Goal: Task Accomplishment & Management: Manage account settings

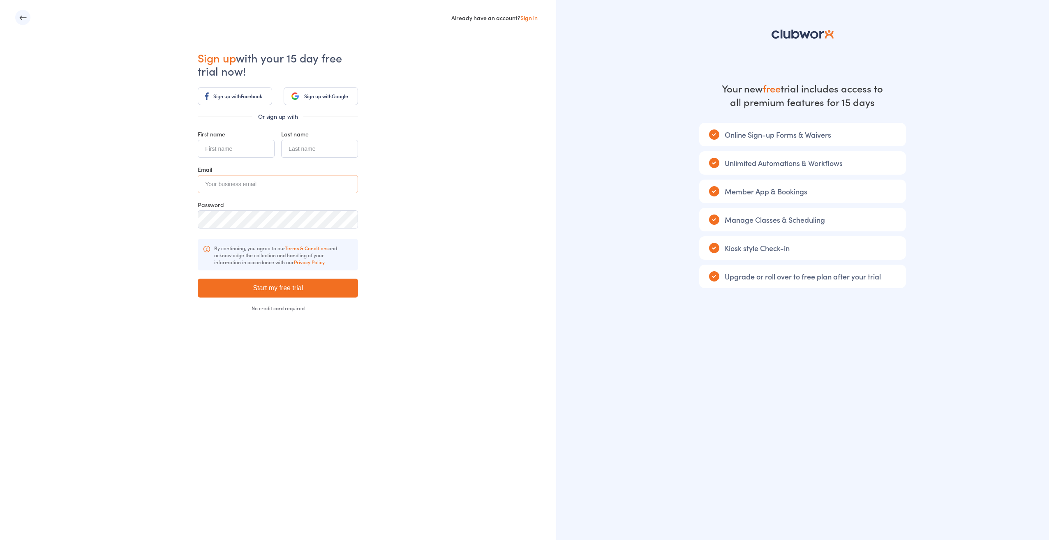
type input "gpearso2@hotmail.com"
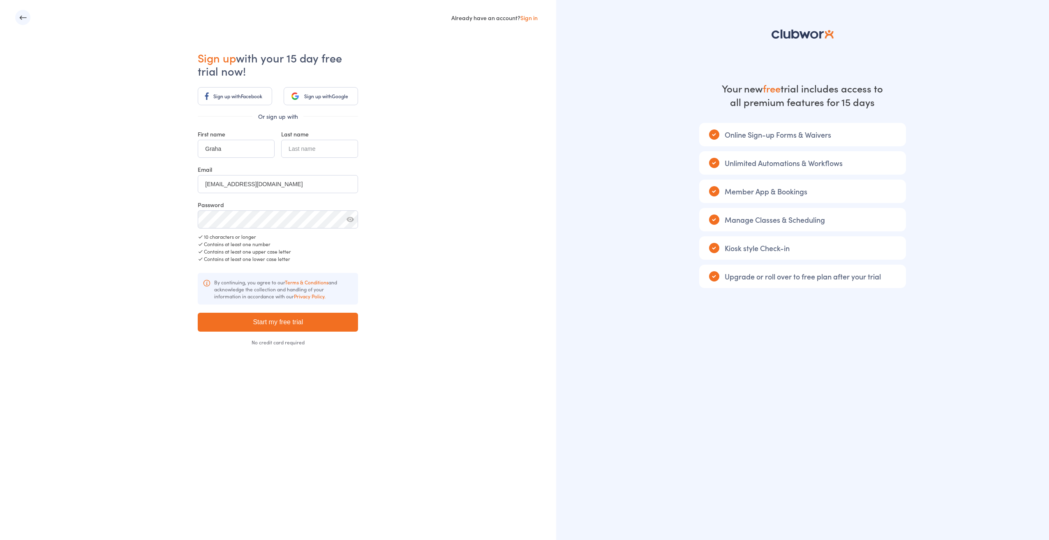
type input "Graham"
type input "[PERSON_NAME]"
drag, startPoint x: 268, startPoint y: 182, endPoint x: 160, endPoint y: 177, distance: 108.7
click at [160, 177] on div "Already have an account? Sign in Sign up with your 15 day free trial now! Sign …" at bounding box center [278, 270] width 556 height 540
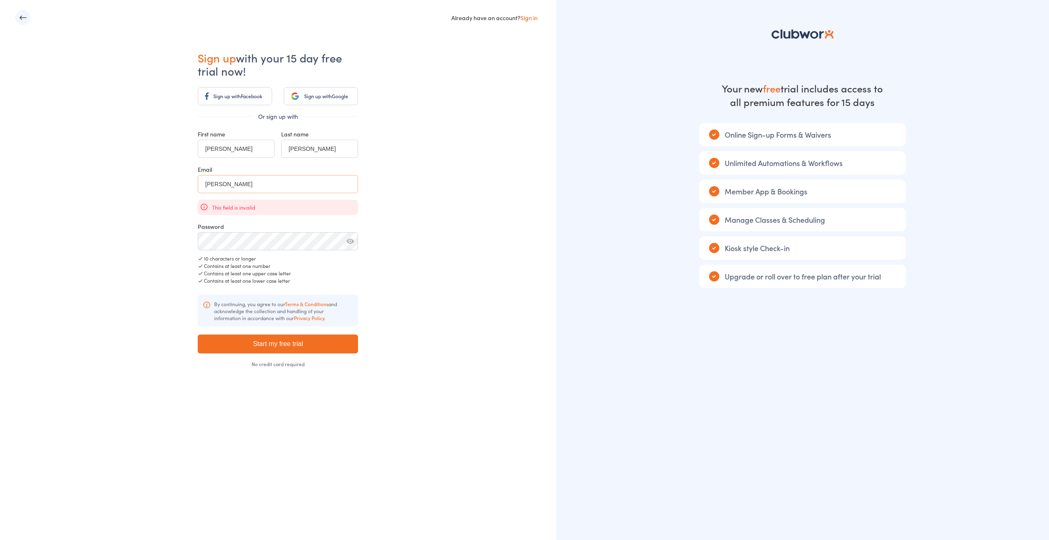
click at [296, 189] on input "graham" at bounding box center [278, 184] width 160 height 18
type input "graham@20v.studio"
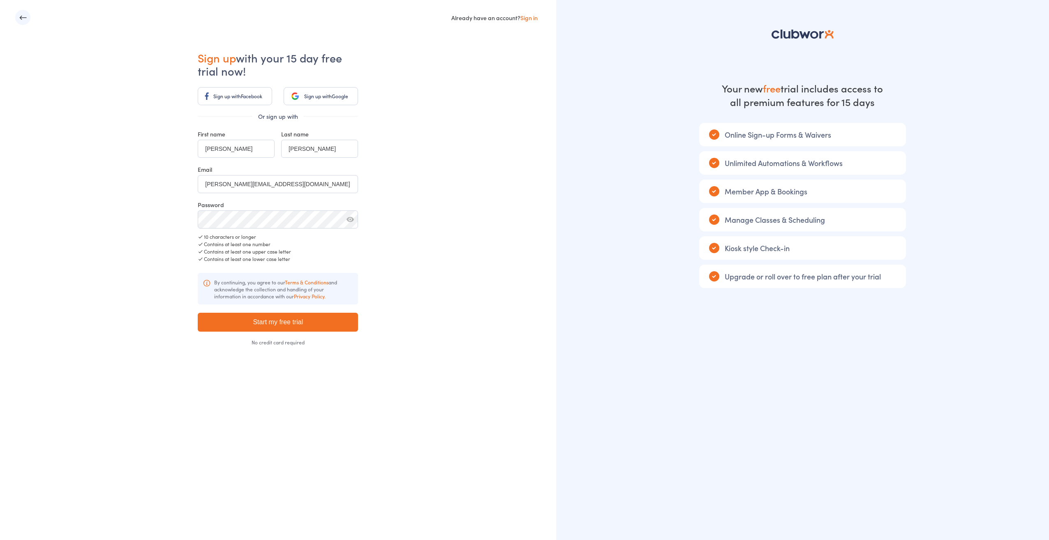
click at [351, 220] on button "button" at bounding box center [350, 219] width 7 height 7
click at [270, 322] on input "Start my free trial" at bounding box center [278, 322] width 160 height 19
type input "Please wait ..."
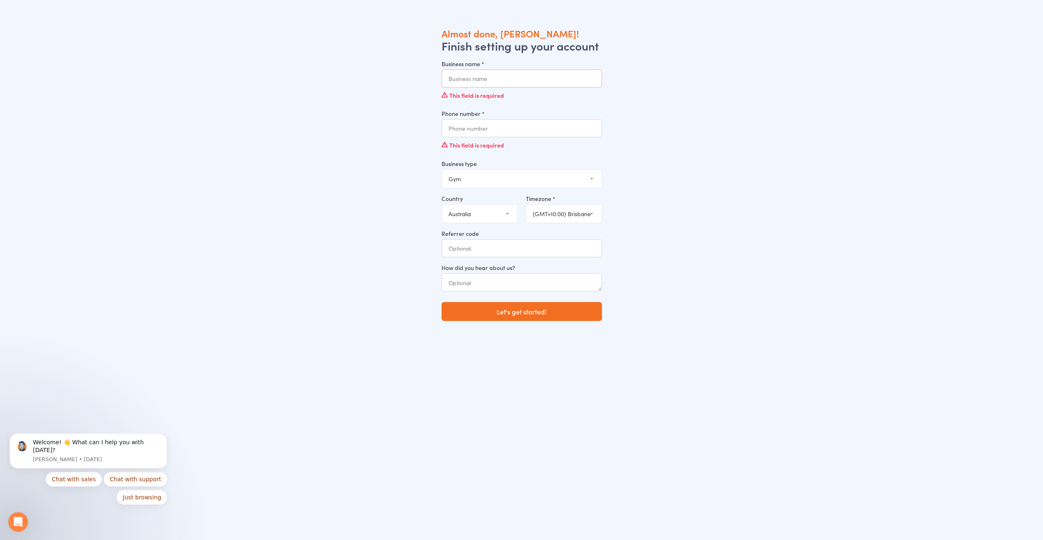
click at [475, 80] on input "Business name *" at bounding box center [522, 78] width 160 height 18
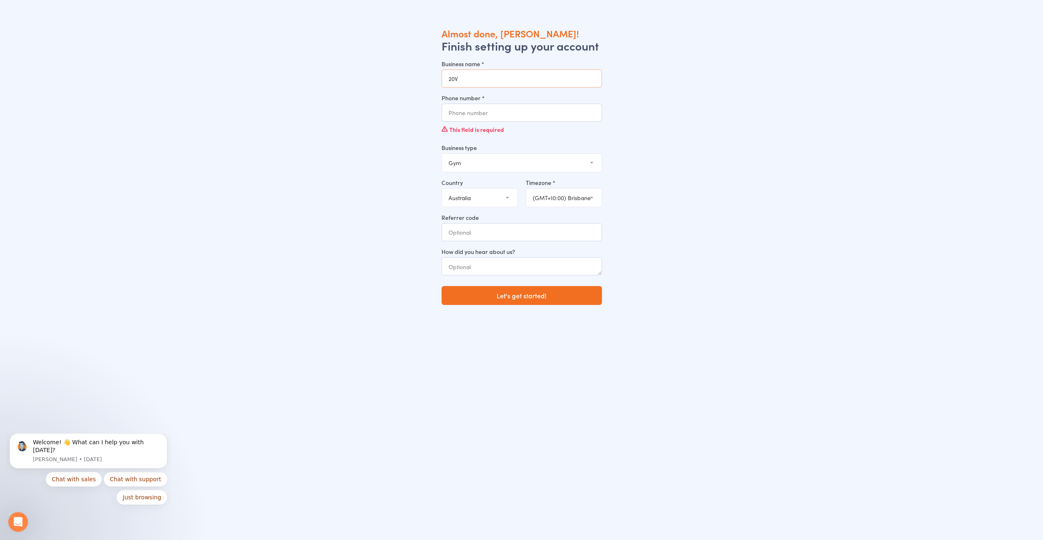
type input "20V Waverly"
type input "0426398966"
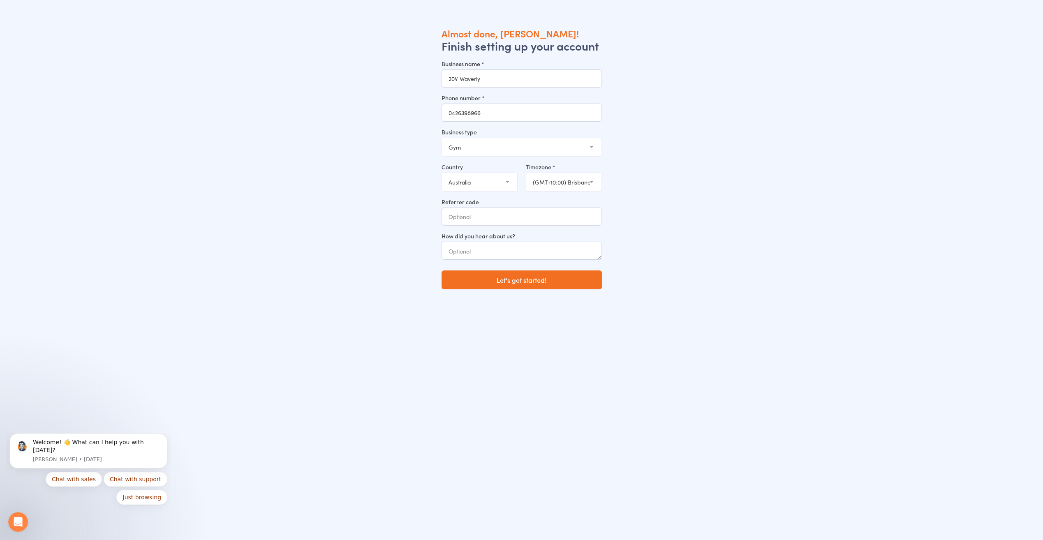
click at [576, 181] on select "(GMT+10:30) Lord Howe (GMT+10:00) Macquarie (GMT+10:00) Hobart (GMT+10:00) Melb…" at bounding box center [563, 182] width 75 height 18
select select "4"
click at [526, 173] on select "(GMT+10:30) Lord Howe (GMT+10:00) Macquarie (GMT+10:00) Hobart (GMT+10:00) Melb…" at bounding box center [563, 182] width 75 height 18
click at [576, 255] on textarea at bounding box center [522, 251] width 160 height 18
click at [519, 275] on button "Let's get started!" at bounding box center [522, 280] width 160 height 19
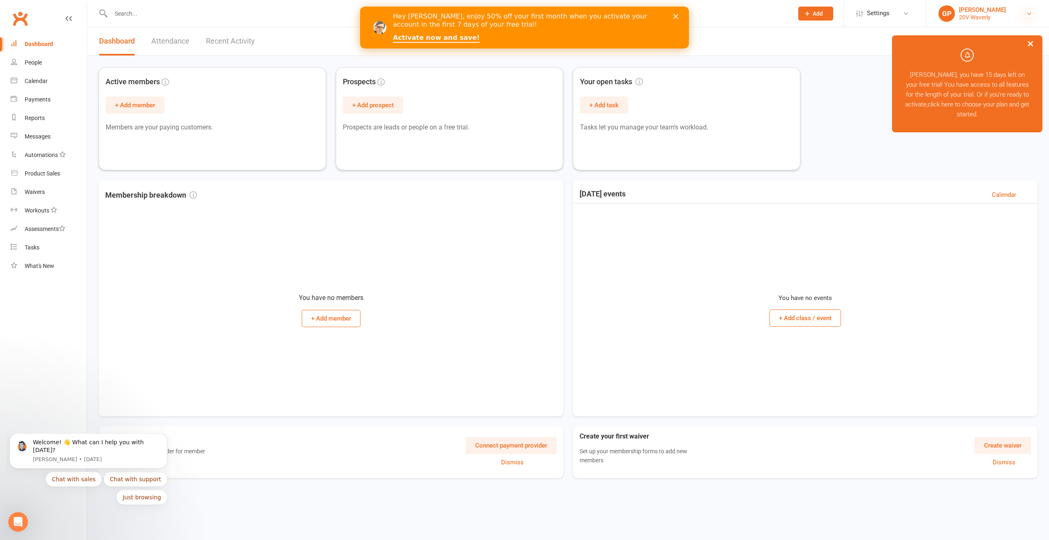
click at [1031, 12] on icon at bounding box center [1029, 13] width 7 height 7
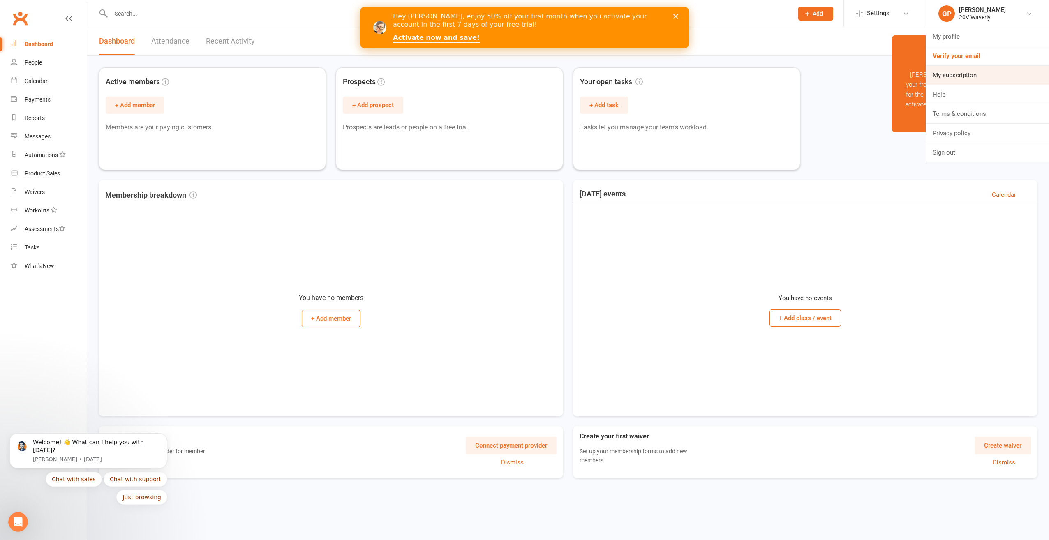
click at [966, 71] on link "My subscription" at bounding box center [987, 75] width 123 height 19
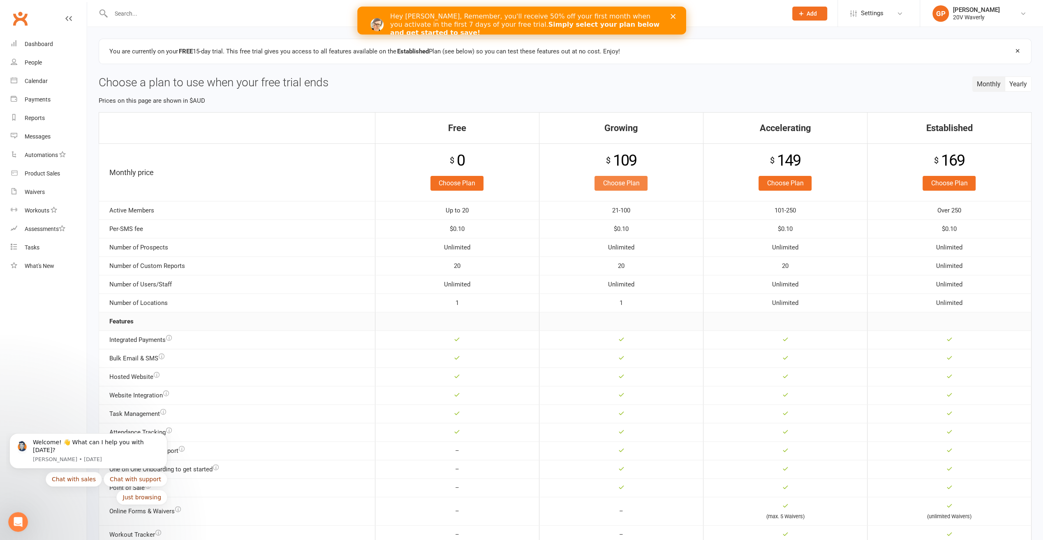
click at [623, 182] on link "Choose Plan" at bounding box center [621, 183] width 53 height 15
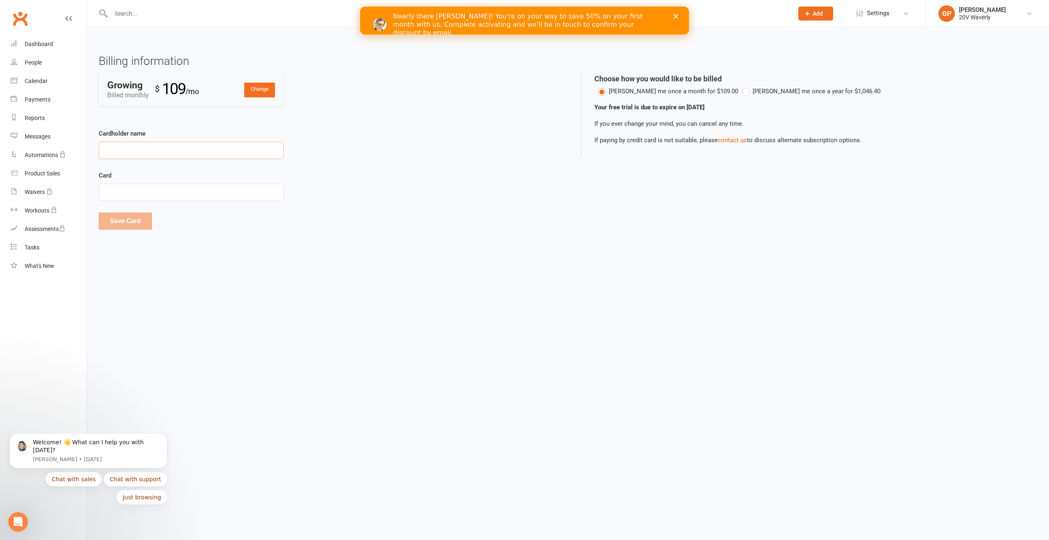
click at [149, 144] on input "Cardholder name" at bounding box center [191, 150] width 185 height 17
type input "20VOLTS PTY LTD"
click at [146, 187] on div at bounding box center [191, 193] width 185 height 18
click at [133, 221] on button "Save Card" at bounding box center [125, 221] width 53 height 17
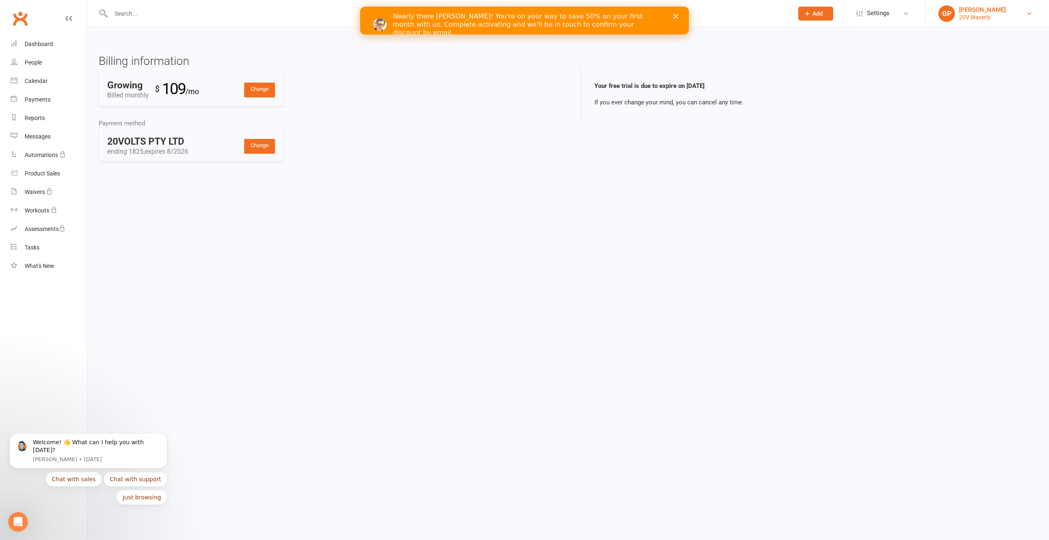
click at [1031, 9] on link "[PERSON_NAME] 20V Waverly" at bounding box center [988, 13] width 98 height 16
click at [26, 193] on div "Waivers" at bounding box center [35, 192] width 20 height 7
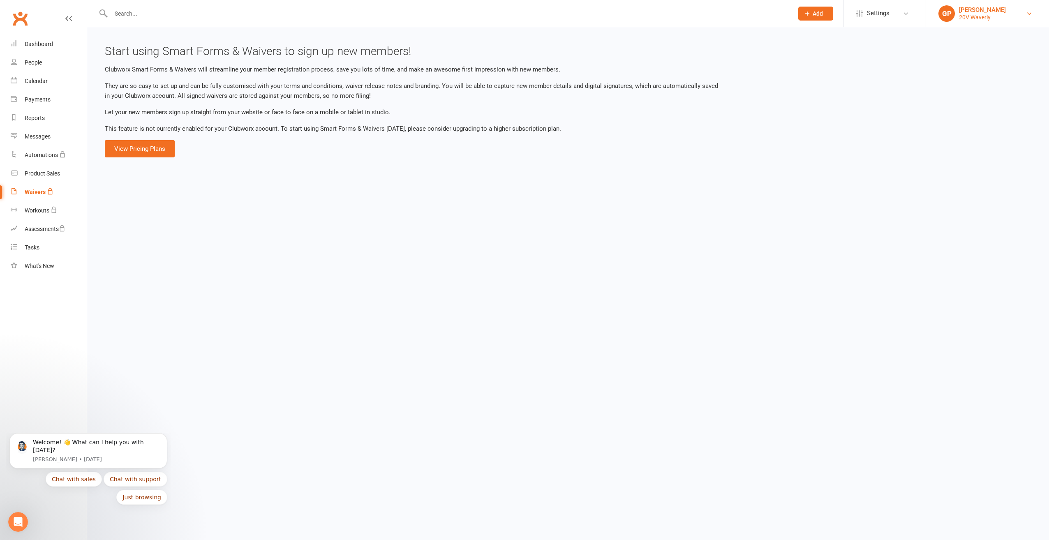
click at [1029, 9] on link "[PERSON_NAME] 20V Waverly" at bounding box center [988, 13] width 98 height 16
click at [1012, 28] on link "My profile" at bounding box center [987, 36] width 123 height 19
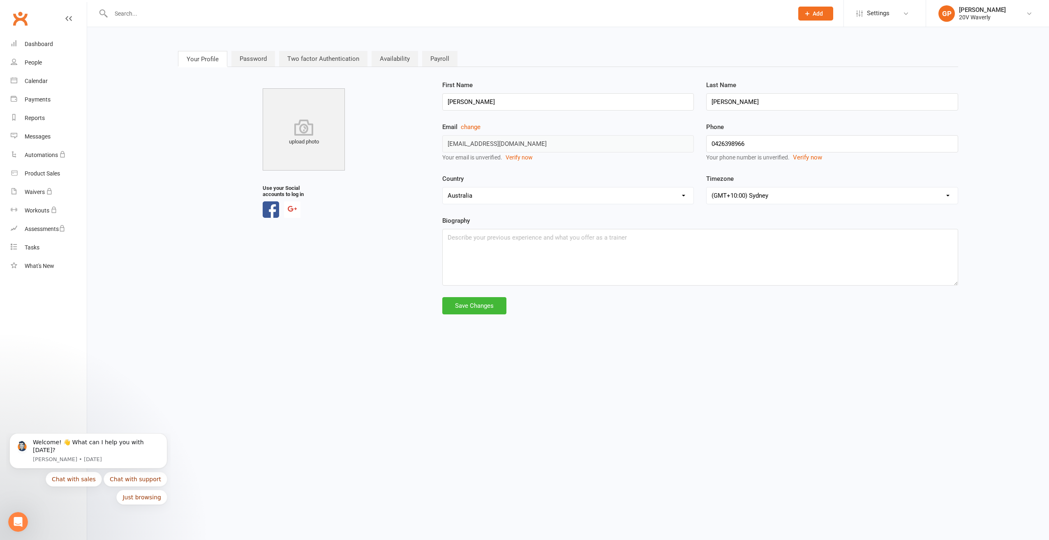
click at [262, 58] on link "Password" at bounding box center [253, 59] width 44 height 16
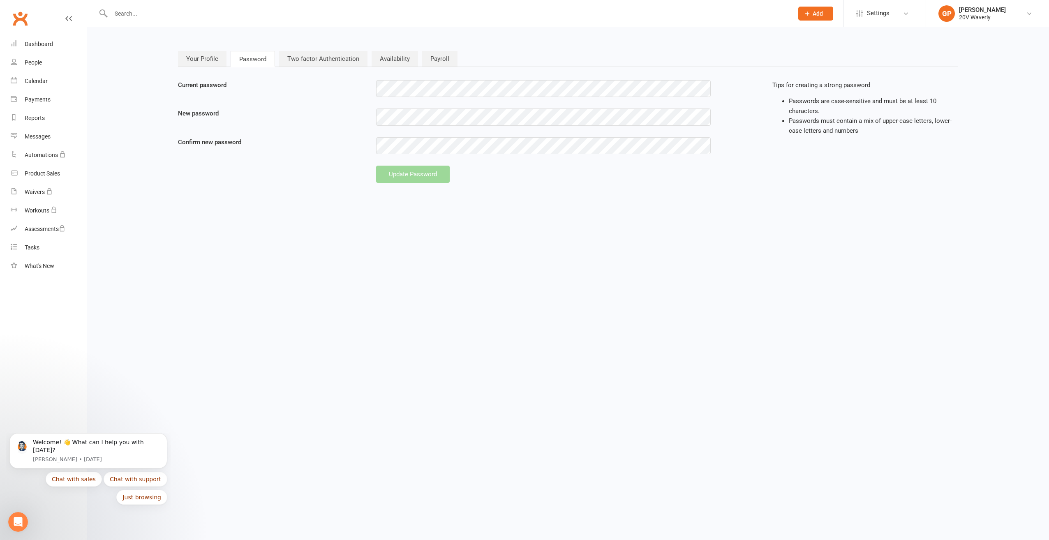
click at [316, 58] on link "Two factor Authentication" at bounding box center [323, 59] width 88 height 16
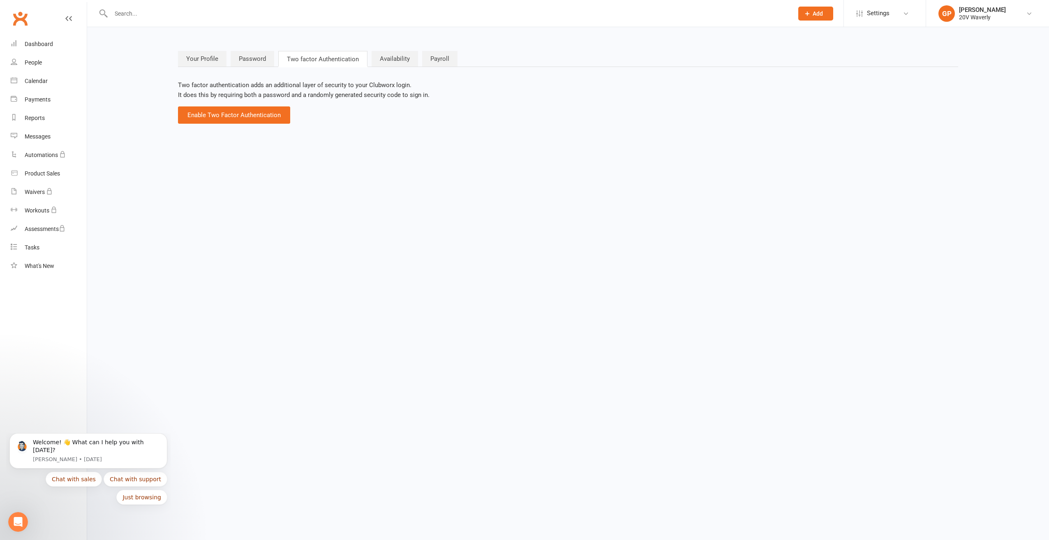
click at [397, 59] on link "Availability" at bounding box center [395, 59] width 46 height 16
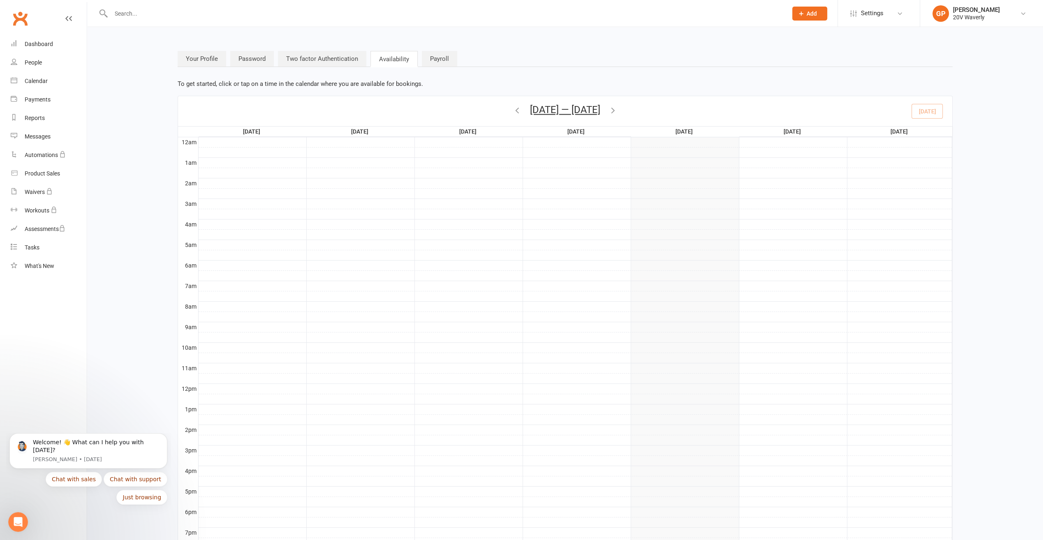
click at [442, 60] on link "Payroll" at bounding box center [439, 59] width 35 height 16
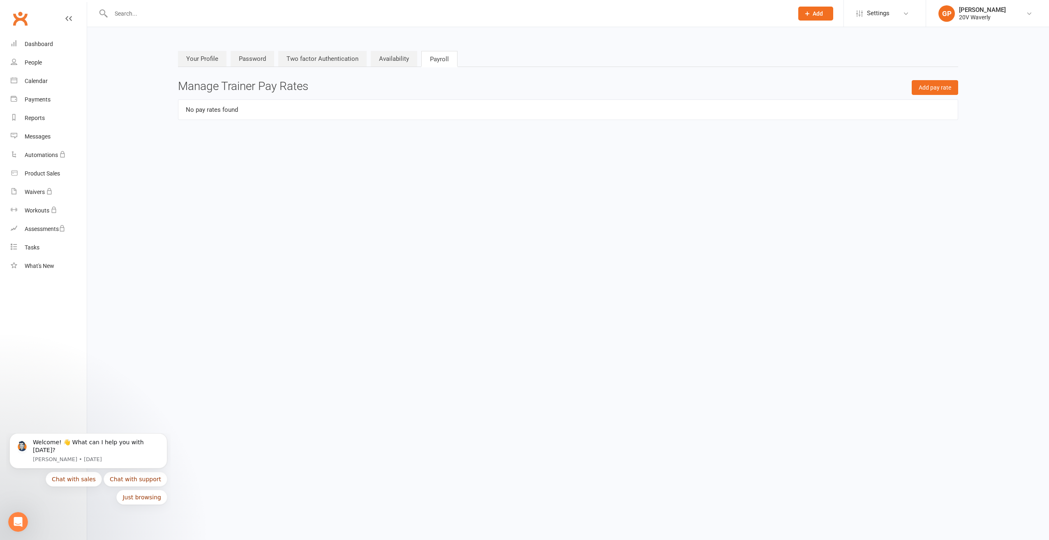
click at [197, 64] on link "Your Profile" at bounding box center [202, 59] width 49 height 16
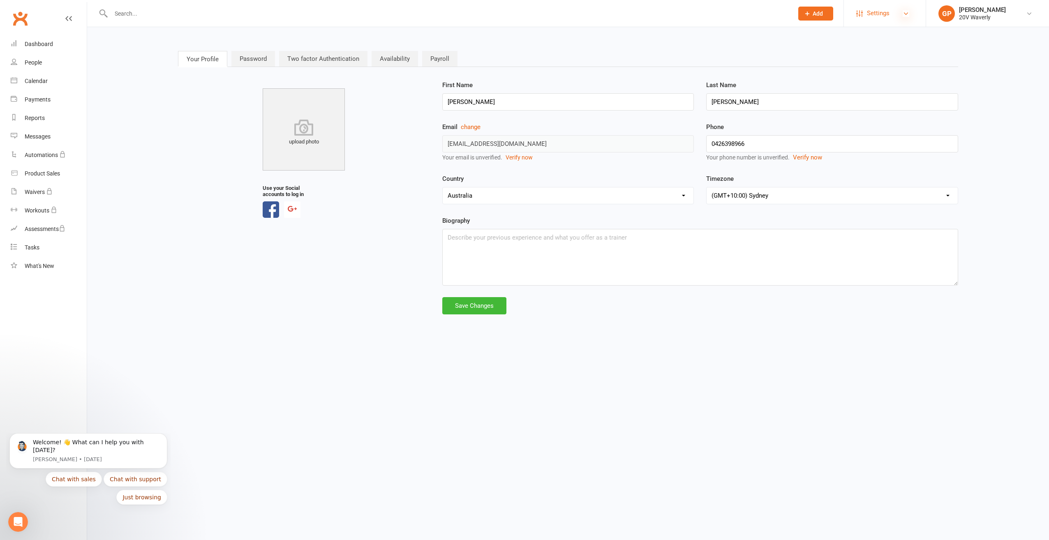
click at [904, 12] on icon at bounding box center [906, 13] width 7 height 7
click at [621, 66] on nav "Your Profile Password Two factor Authentication Availability Payroll" at bounding box center [568, 59] width 780 height 17
click at [1028, 15] on icon at bounding box center [1029, 13] width 7 height 7
click at [961, 33] on link "My profile" at bounding box center [987, 36] width 123 height 19
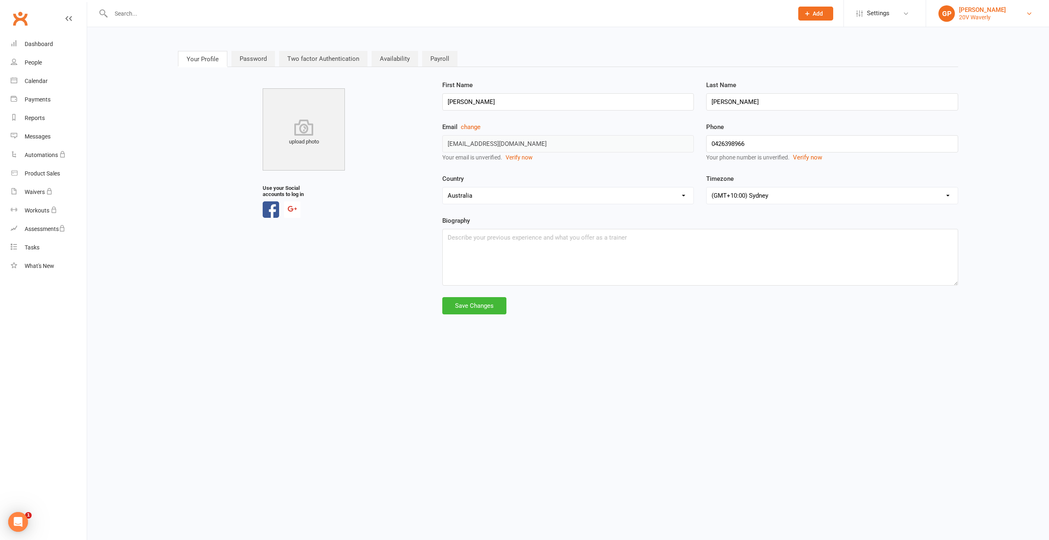
click at [1018, 12] on link "GP Graham Pearson 20V Waverly" at bounding box center [988, 13] width 98 height 16
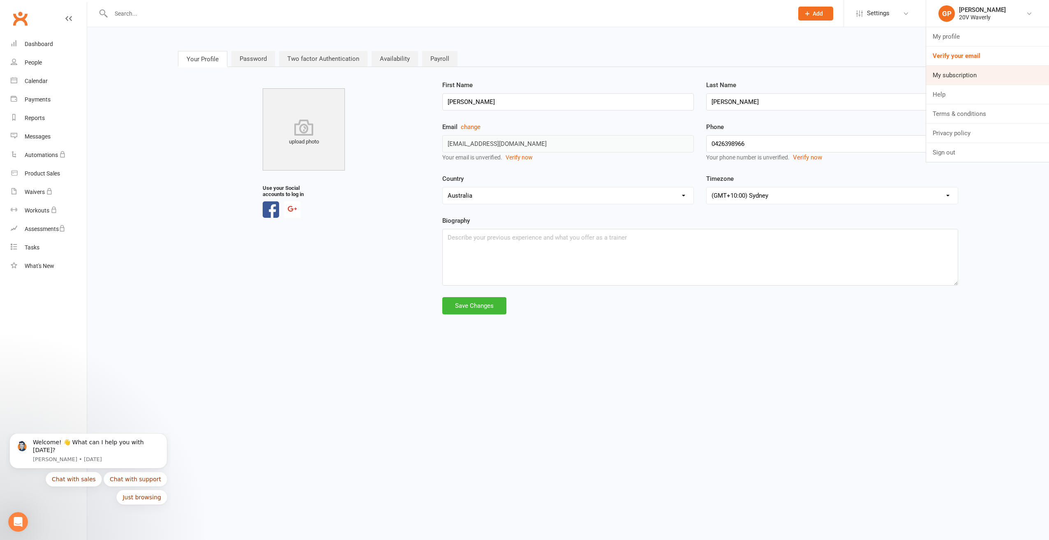
click at [957, 79] on link "My subscription" at bounding box center [987, 75] width 123 height 19
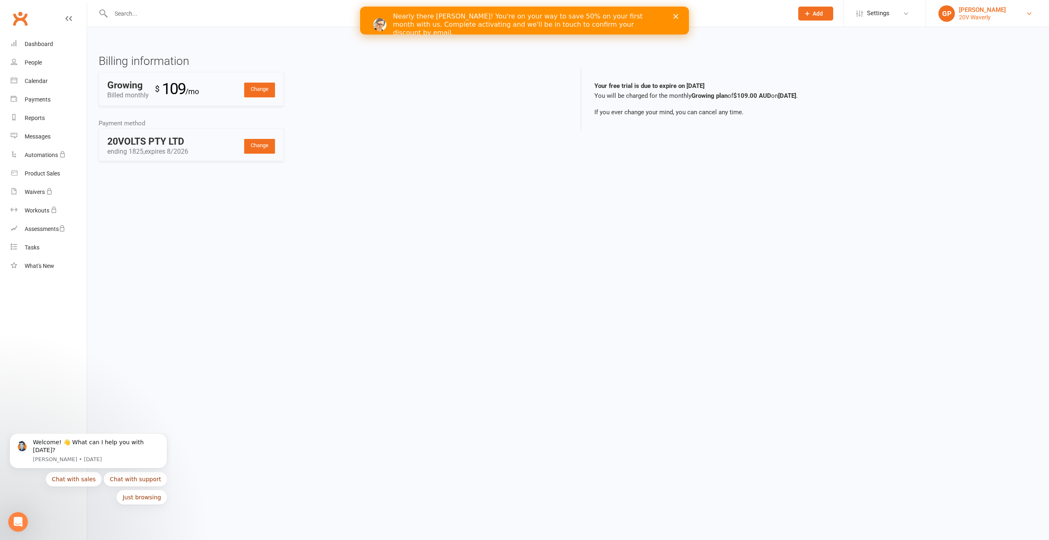
click at [1035, 14] on link "[PERSON_NAME] 20V Waverly" at bounding box center [988, 13] width 98 height 16
click at [951, 53] on link "Verify your email" at bounding box center [987, 55] width 123 height 19
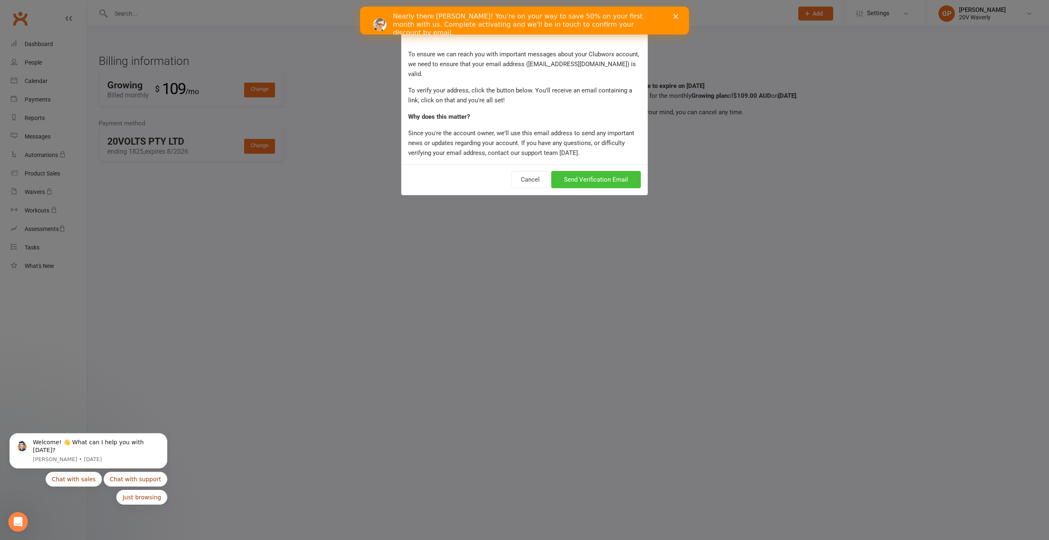
click at [564, 171] on button "Send Verification Email" at bounding box center [596, 179] width 90 height 17
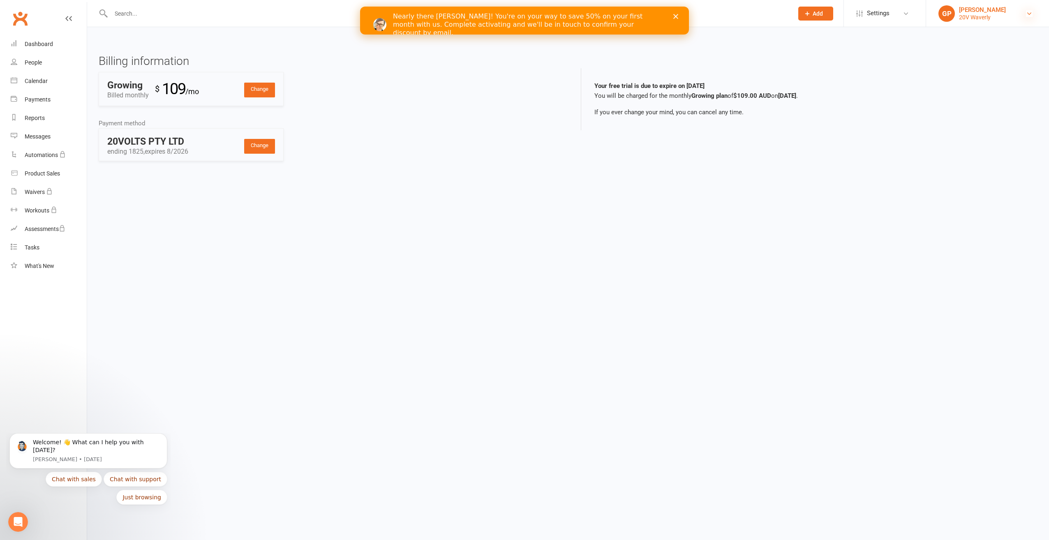
click at [1027, 12] on icon at bounding box center [1029, 13] width 7 height 7
click at [942, 33] on link "My profile" at bounding box center [987, 36] width 123 height 19
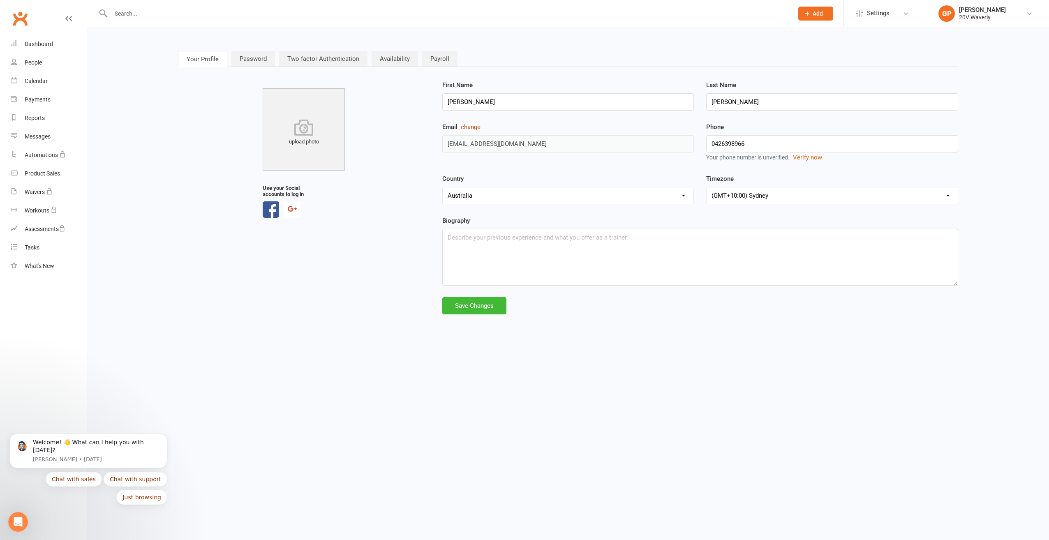
click at [473, 128] on button "change" at bounding box center [471, 127] width 20 height 10
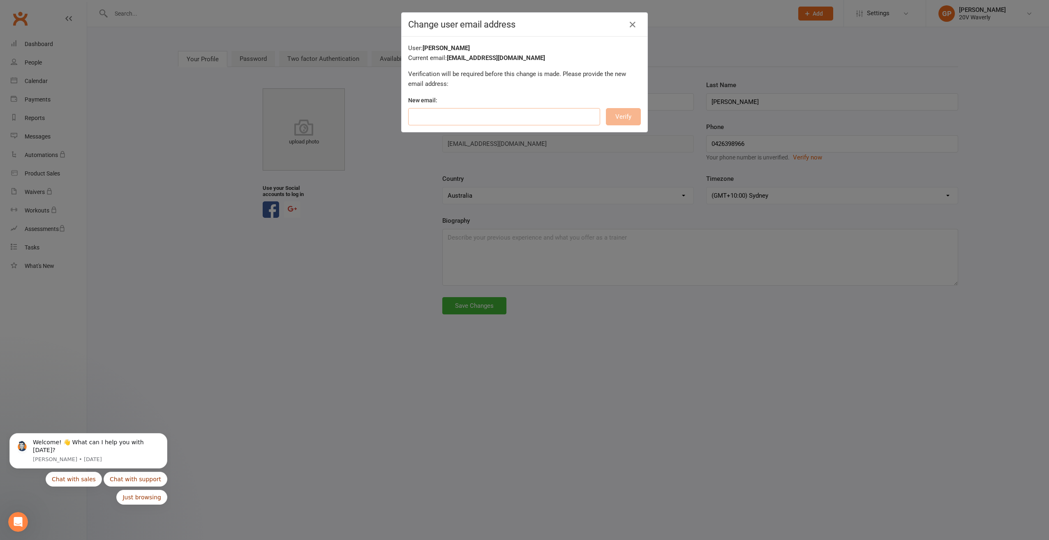
click at [445, 116] on input "email" at bounding box center [504, 116] width 192 height 17
type input "[PERSON_NAME][EMAIL_ADDRESS][DOMAIN_NAME]"
click at [610, 117] on button "Verify" at bounding box center [623, 116] width 35 height 17
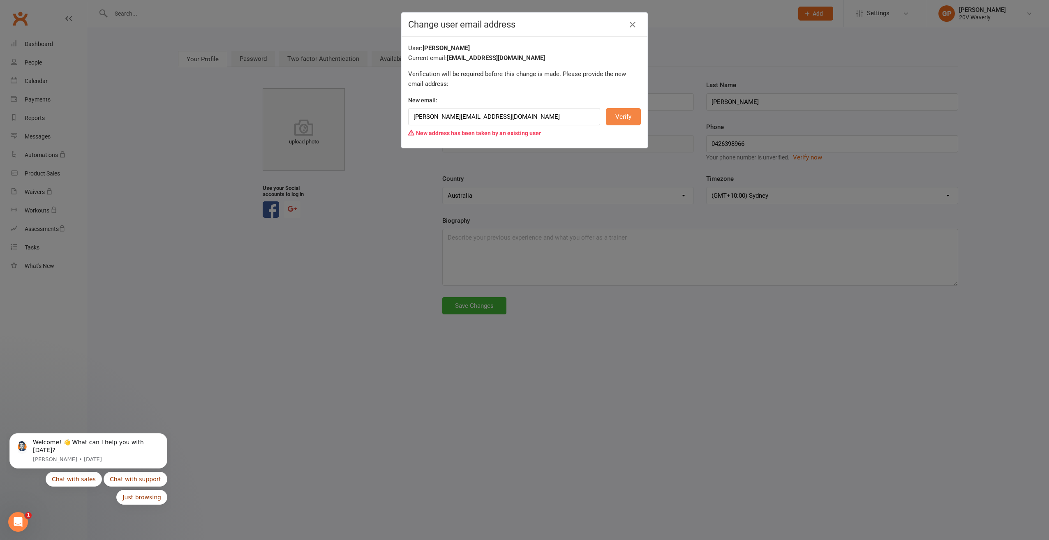
click at [611, 118] on button "Verify" at bounding box center [623, 116] width 35 height 17
click at [535, 137] on div "New address has been taken by an existing user" at bounding box center [524, 133] width 233 height 16
click at [628, 25] on icon at bounding box center [633, 25] width 10 height 10
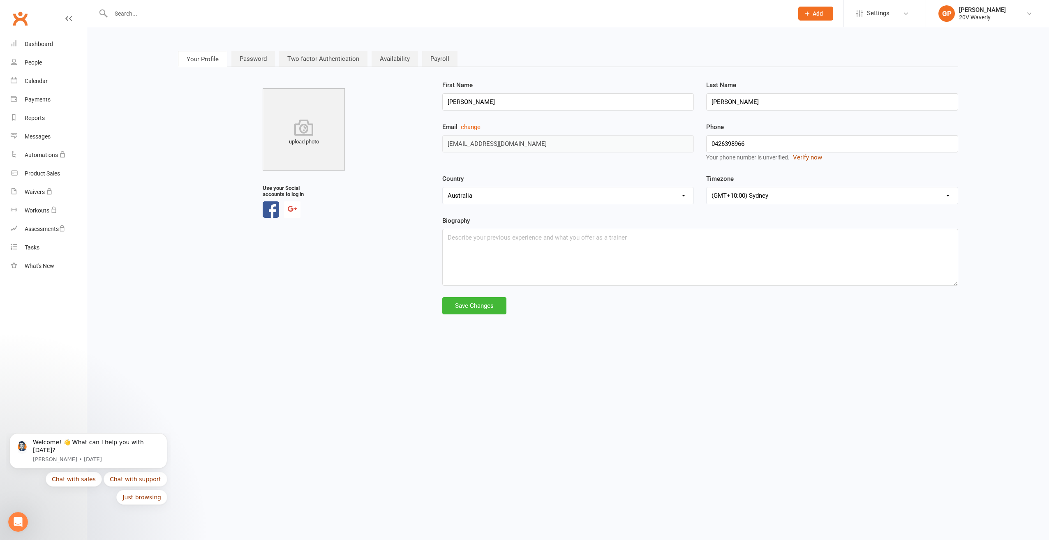
click at [810, 156] on button "Verify now" at bounding box center [807, 158] width 29 height 10
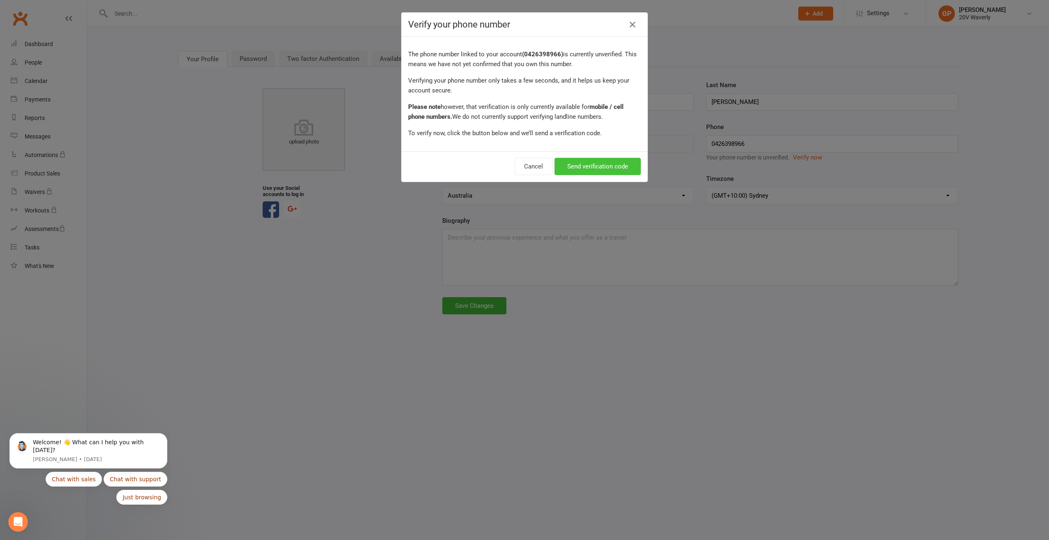
click at [583, 166] on button "Send verification code" at bounding box center [598, 166] width 86 height 17
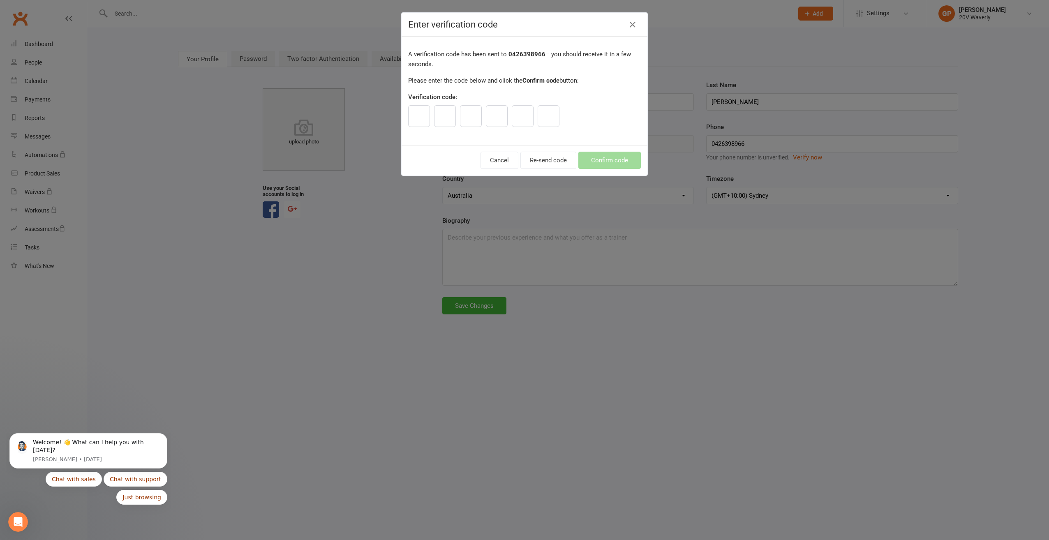
type input "9"
type input "1"
type input "7"
type input "5"
type input "3"
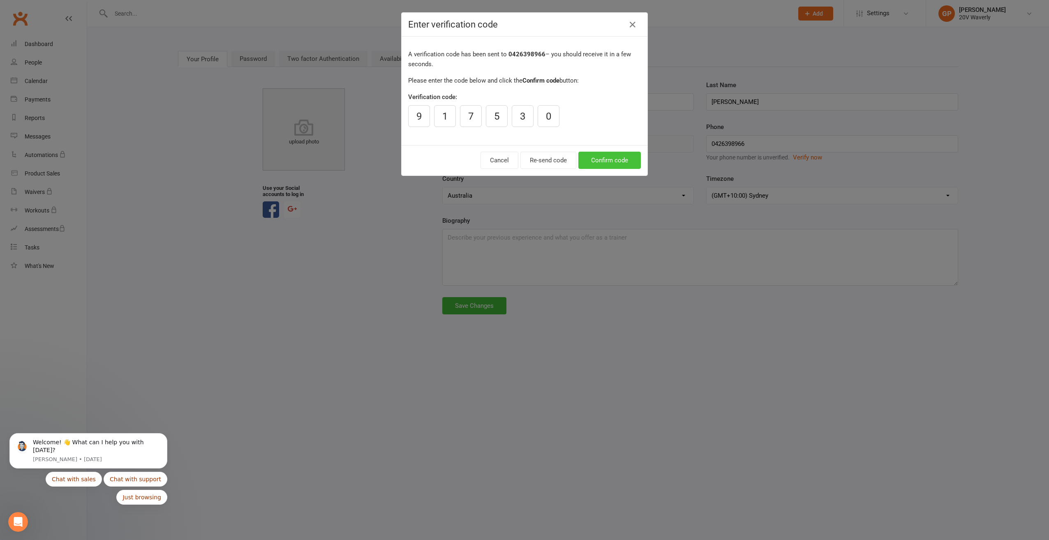
type input "0"
click at [597, 164] on button "Confirm code" at bounding box center [610, 160] width 62 height 17
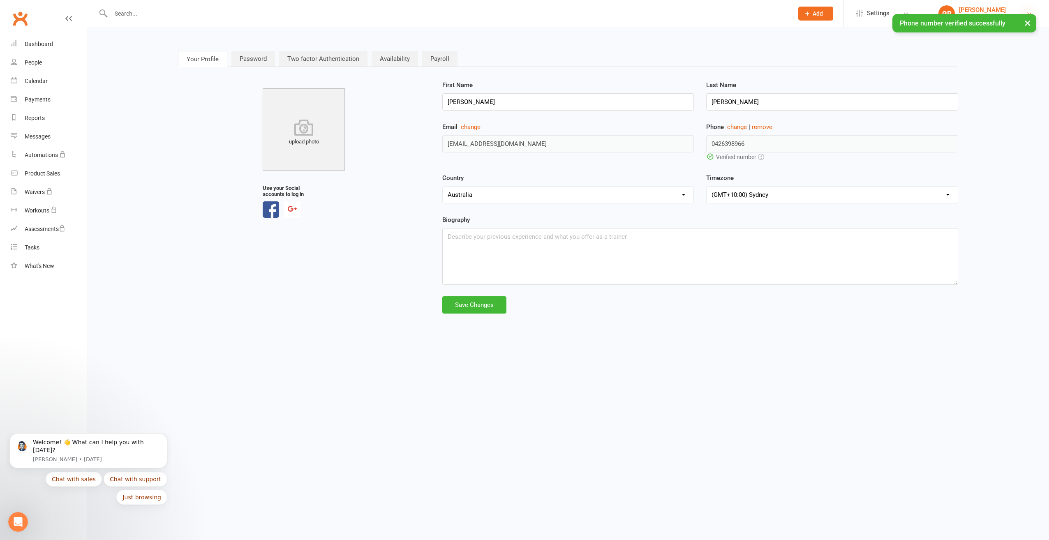
click at [1031, 11] on icon at bounding box center [1029, 13] width 7 height 7
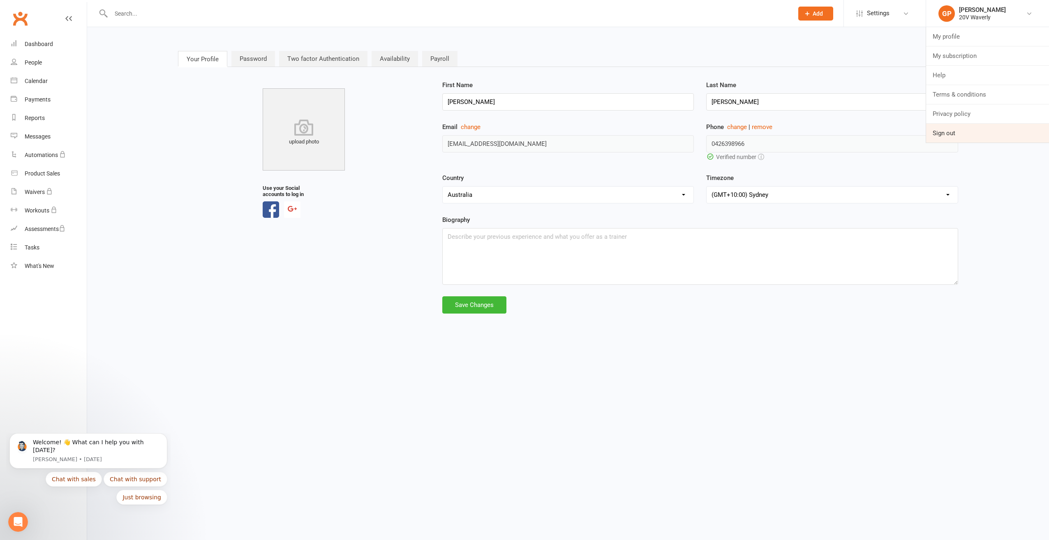
click at [959, 134] on link "Sign out" at bounding box center [987, 133] width 123 height 19
